Goal: Use online tool/utility

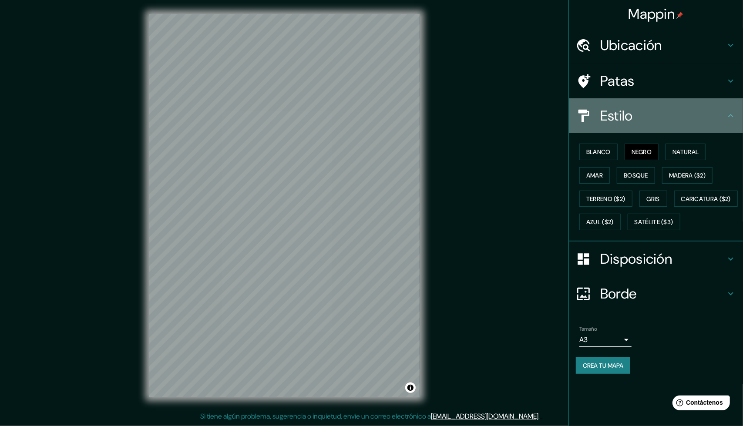
click at [667, 122] on h4 "Estilo" at bounding box center [662, 115] width 125 height 17
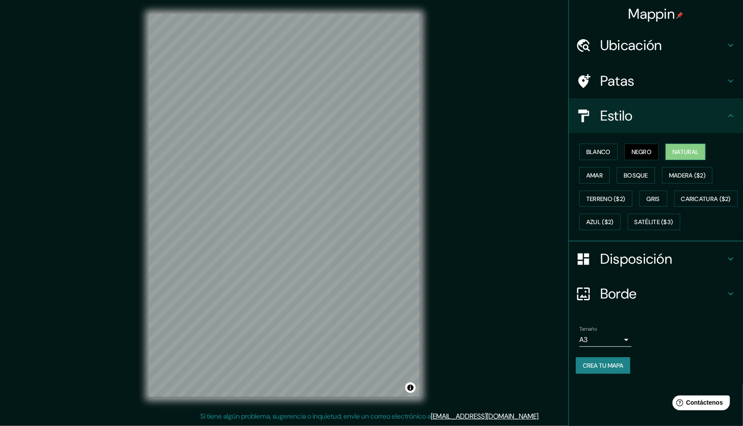
click at [685, 153] on font "Natural" at bounding box center [685, 152] width 26 height 8
click at [645, 152] on font "Negro" at bounding box center [641, 152] width 20 height 8
click at [677, 146] on font "Natural" at bounding box center [685, 151] width 26 height 11
click at [640, 152] on font "Negro" at bounding box center [641, 152] width 20 height 8
click at [674, 207] on button "Caricatura ($2)" at bounding box center [706, 199] width 64 height 17
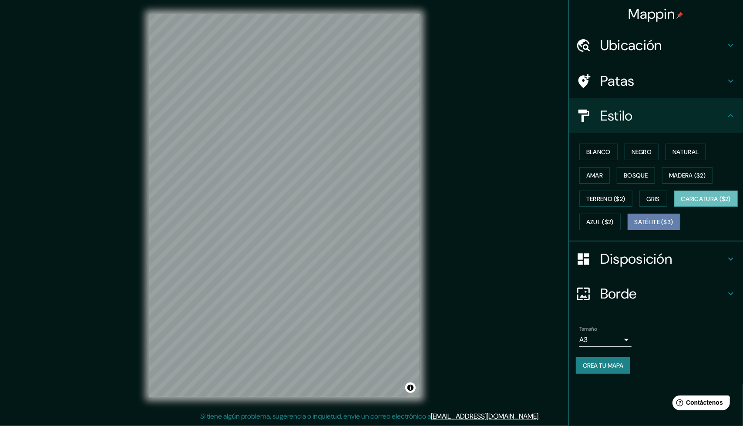
click at [634, 226] on font "Satélite ($3)" at bounding box center [653, 222] width 39 height 8
click at [681, 203] on font "Caricatura ($2)" at bounding box center [706, 199] width 50 height 8
click at [651, 198] on font "Gris" at bounding box center [652, 199] width 13 height 8
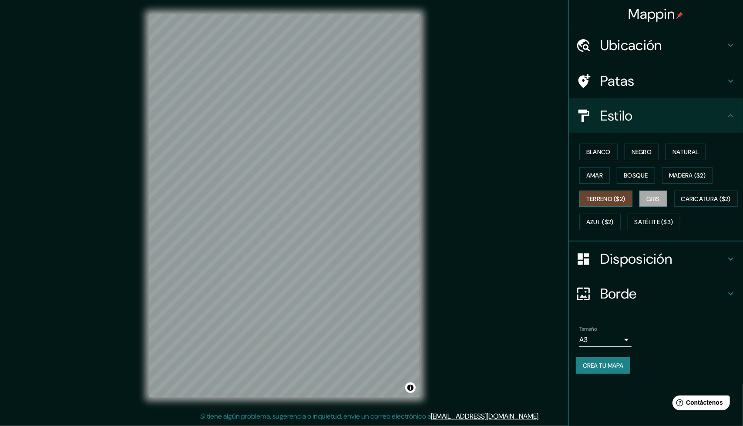
click at [609, 197] on font "Terreno ($2)" at bounding box center [605, 199] width 39 height 8
click at [613, 218] on font "Azul ($2)" at bounding box center [599, 222] width 27 height 8
click at [695, 162] on div "Blanco Negro Natural Amar Bosque Madera ($2) Terreno ($2) Gris Caricatura ($2) …" at bounding box center [659, 187] width 167 height 94
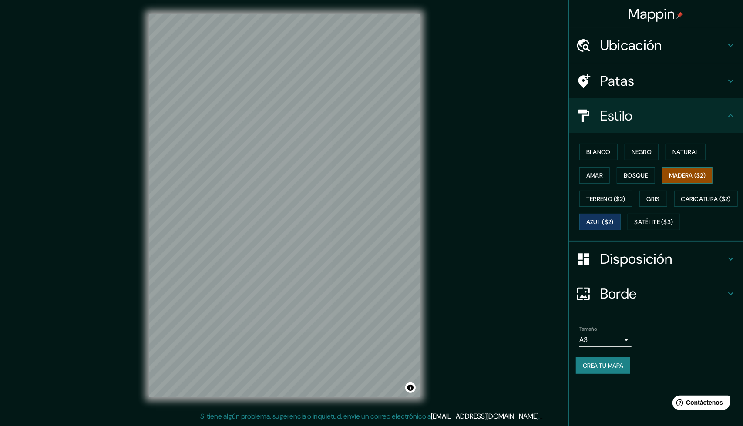
click at [692, 176] on font "Madera ($2)" at bounding box center [687, 175] width 37 height 8
click at [650, 168] on button "Bosque" at bounding box center [635, 175] width 38 height 17
